Goal: Information Seeking & Learning: Learn about a topic

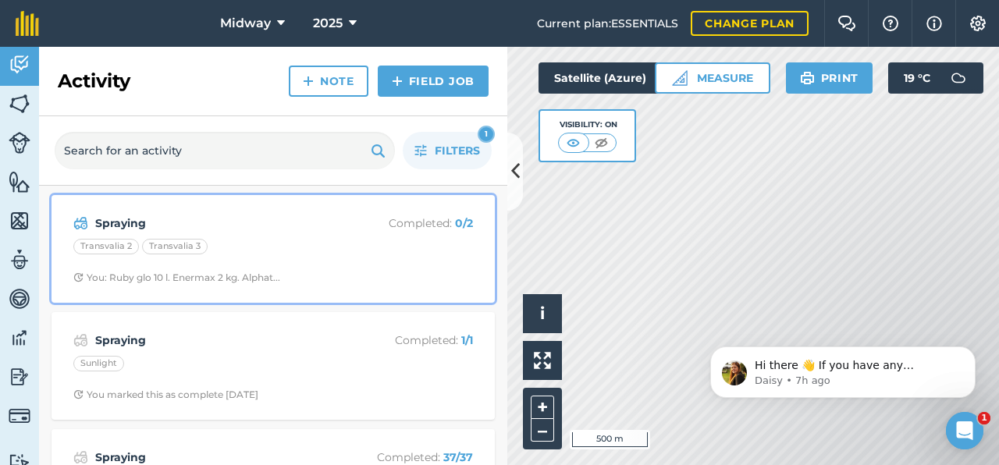
click at [116, 229] on strong "Spraying" at bounding box center [218, 223] width 247 height 17
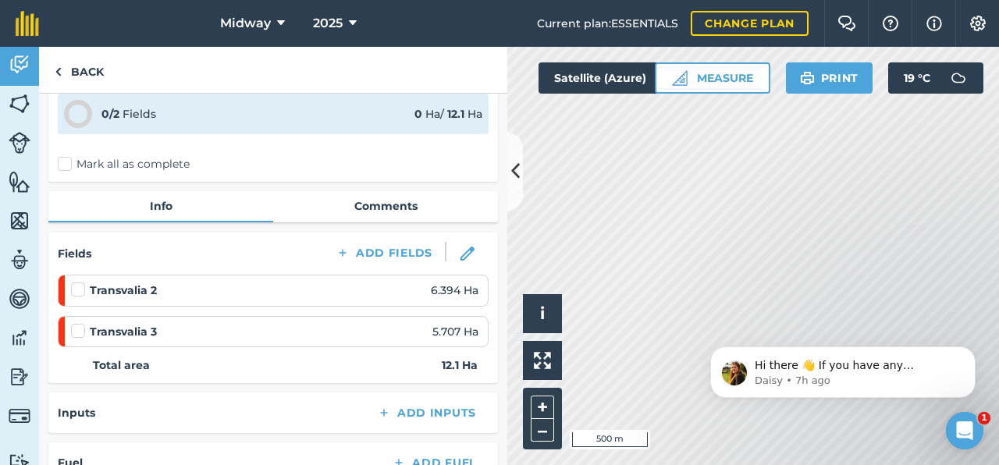
scroll to position [76, 0]
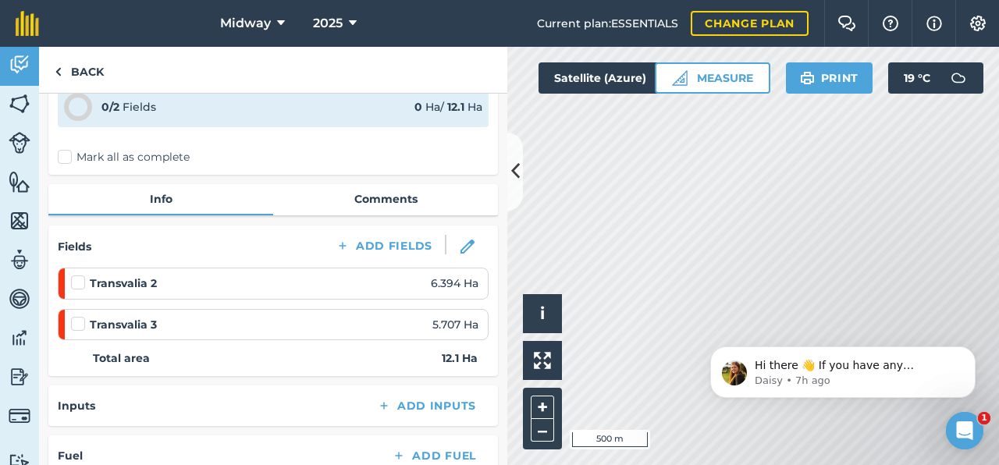
click at [111, 290] on strong "Transvalia 2" at bounding box center [123, 283] width 67 height 17
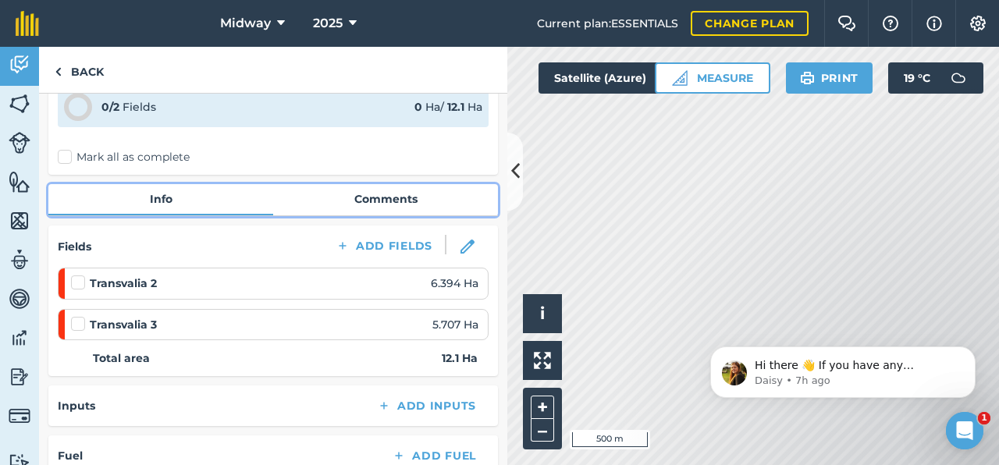
click at [382, 197] on link "Comments" at bounding box center [385, 199] width 225 height 30
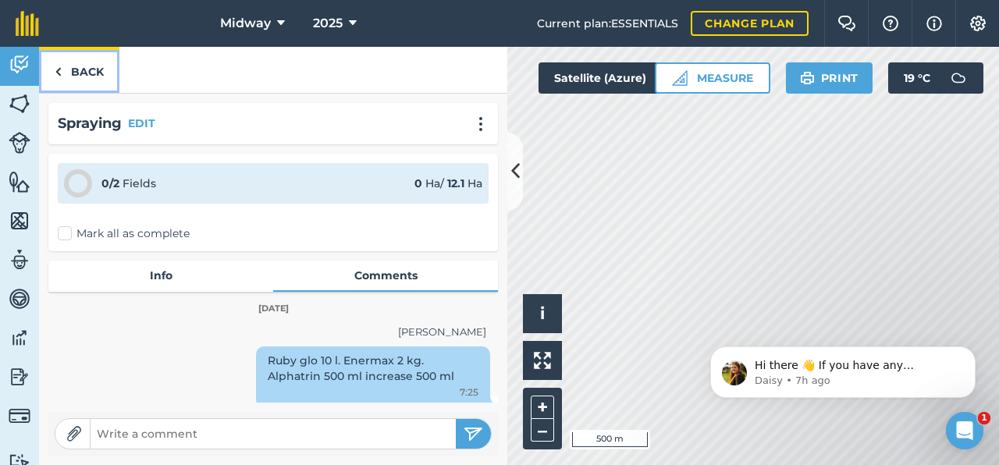
click at [55, 70] on img at bounding box center [58, 71] width 7 height 19
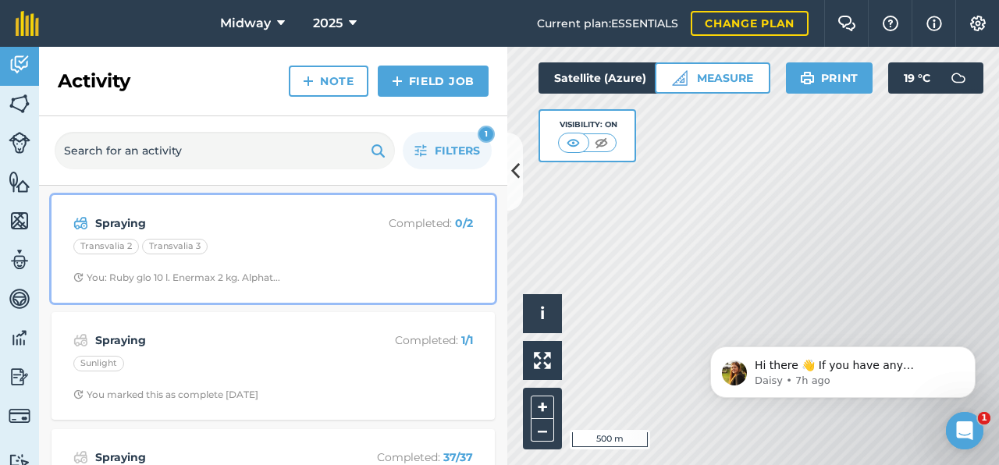
click at [109, 229] on strong "Spraying" at bounding box center [218, 223] width 247 height 17
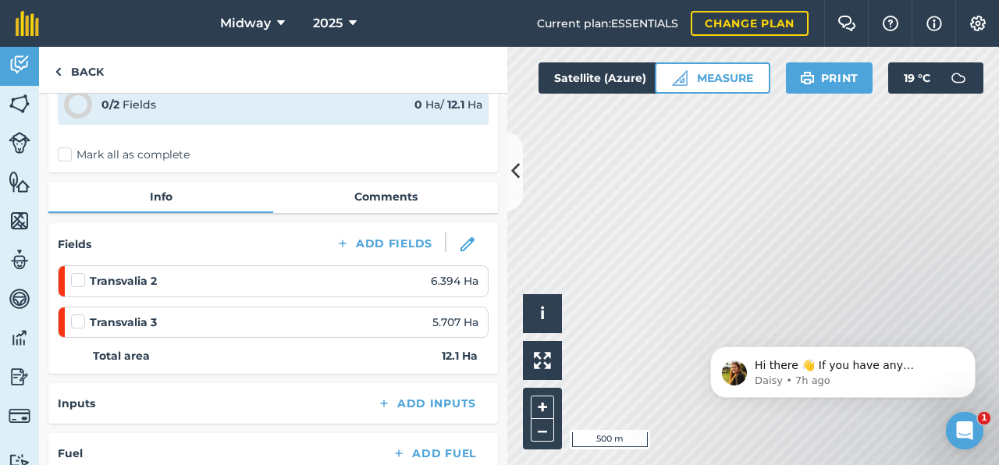
scroll to position [113, 0]
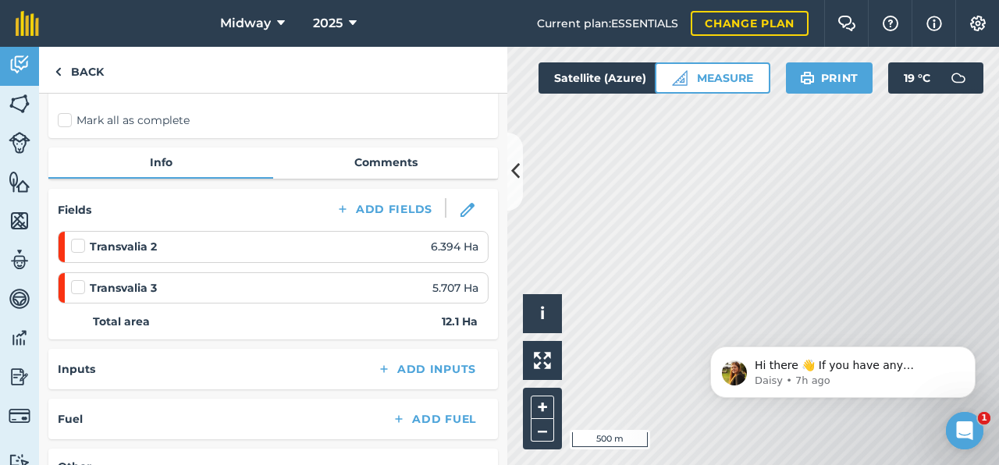
click at [120, 288] on strong "Transvalia 3" at bounding box center [123, 287] width 67 height 17
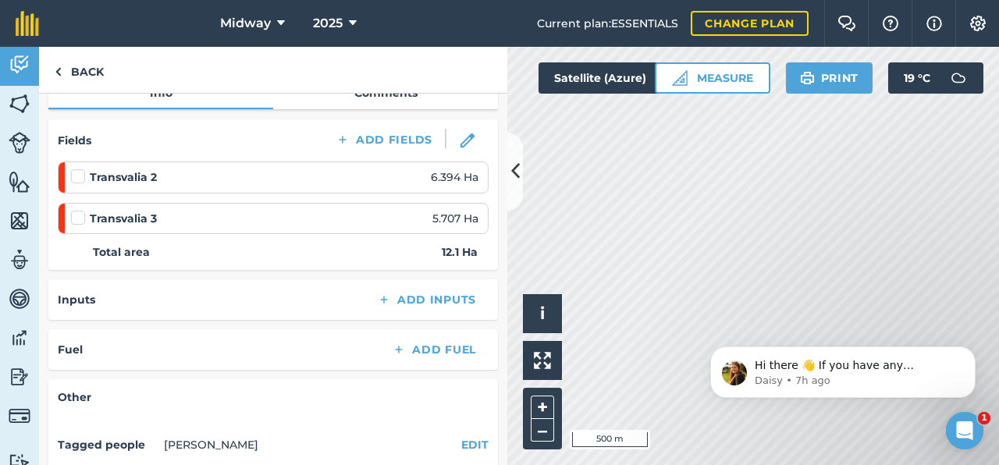
scroll to position [0, 0]
